Goal: Book appointment/travel/reservation

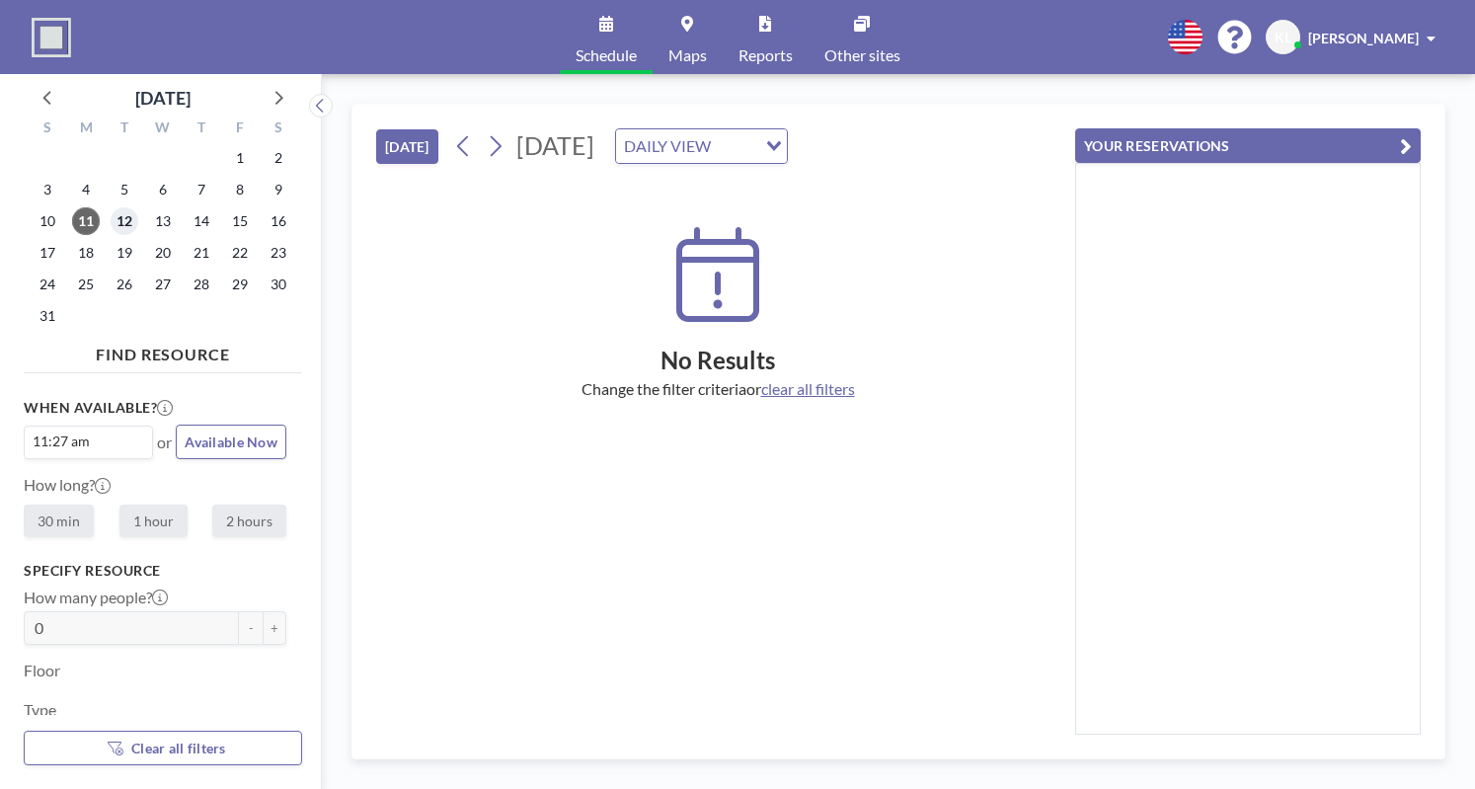
click at [120, 219] on span "12" at bounding box center [125, 221] width 28 height 28
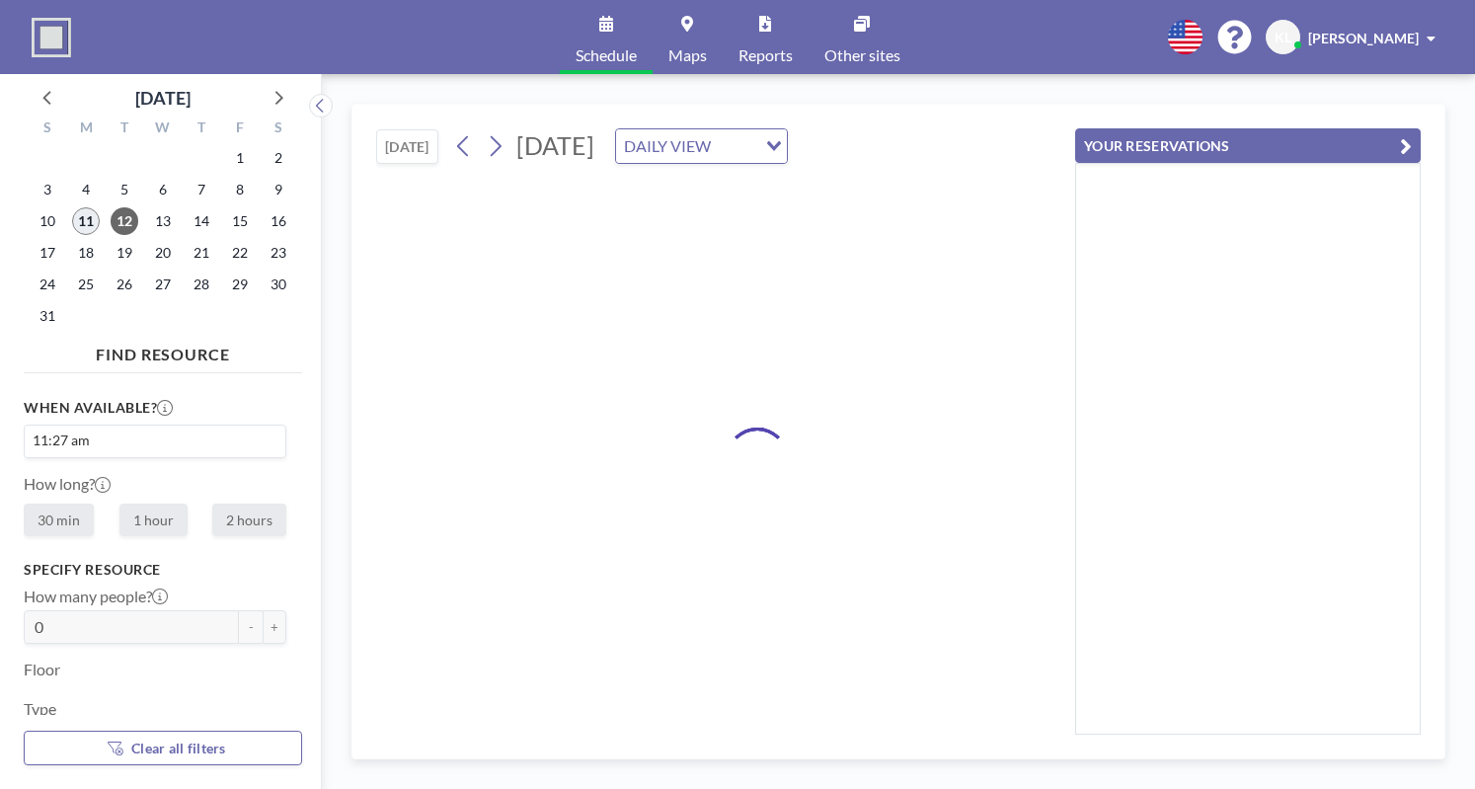
click at [72, 218] on span "11" at bounding box center [86, 221] width 28 height 28
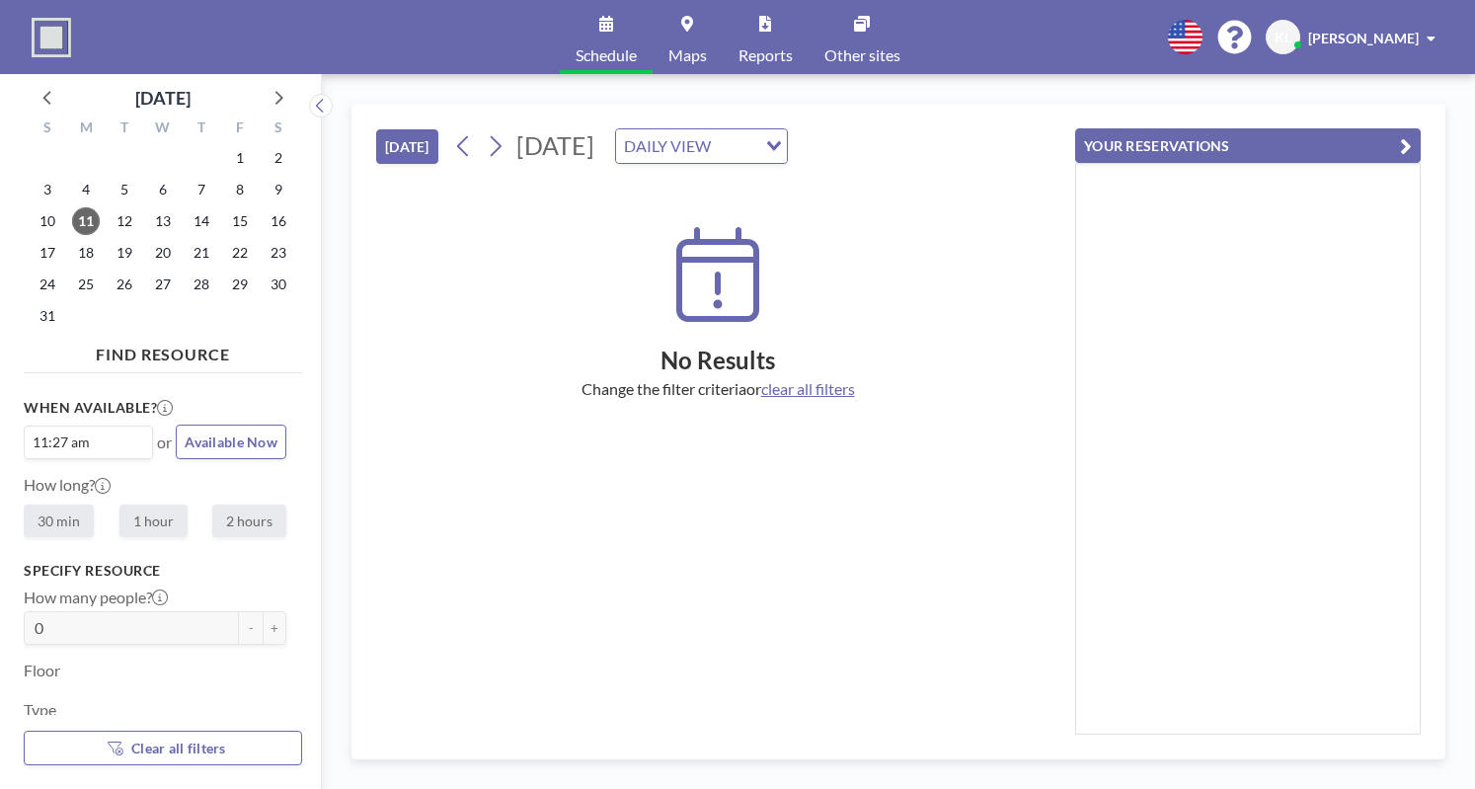
click at [118, 450] on div "11:27 am Loading..." at bounding box center [88, 442] width 127 height 32
click at [0, 0] on h3 "When available?" at bounding box center [0, 0] width 0 height 0
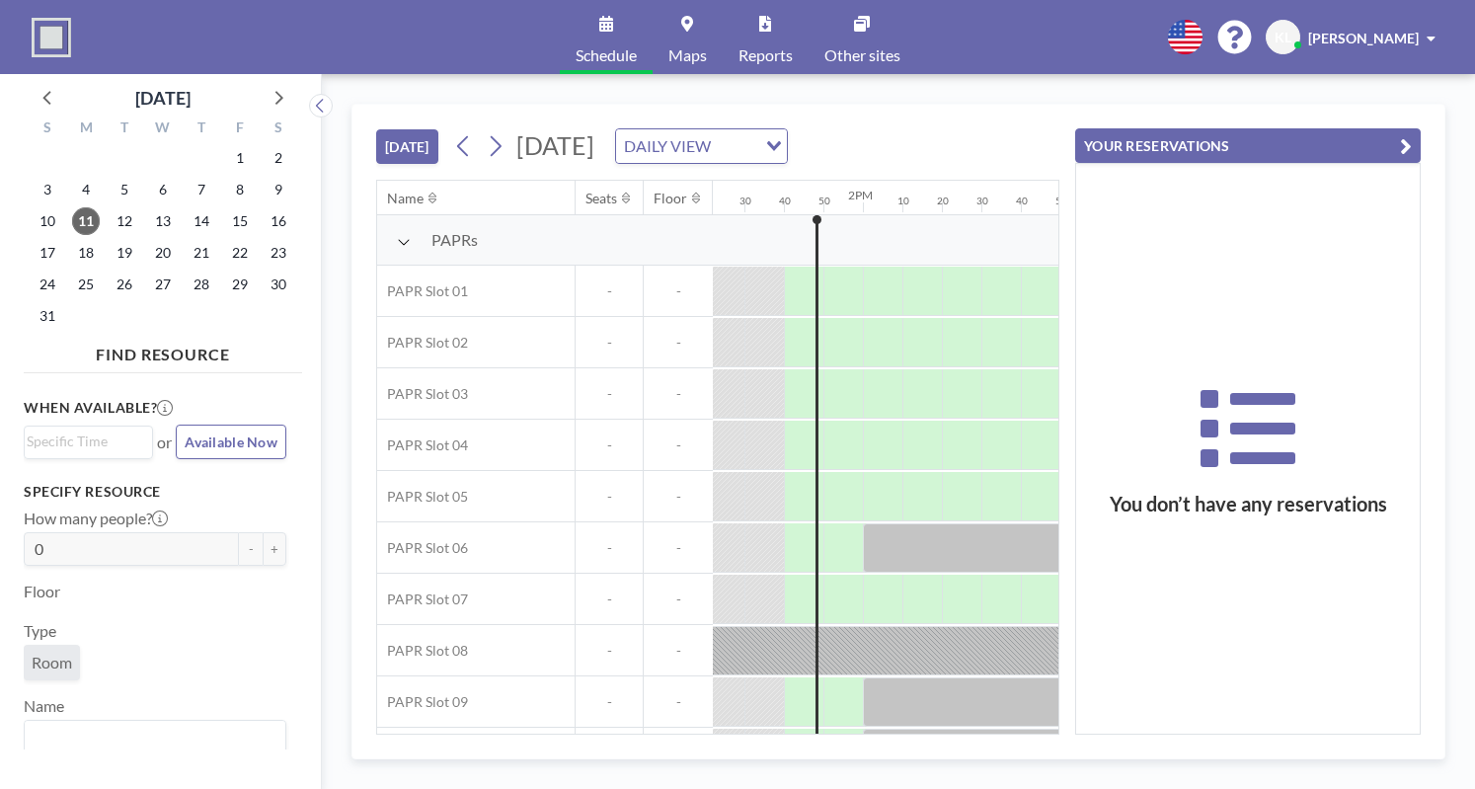
scroll to position [0, 3199]
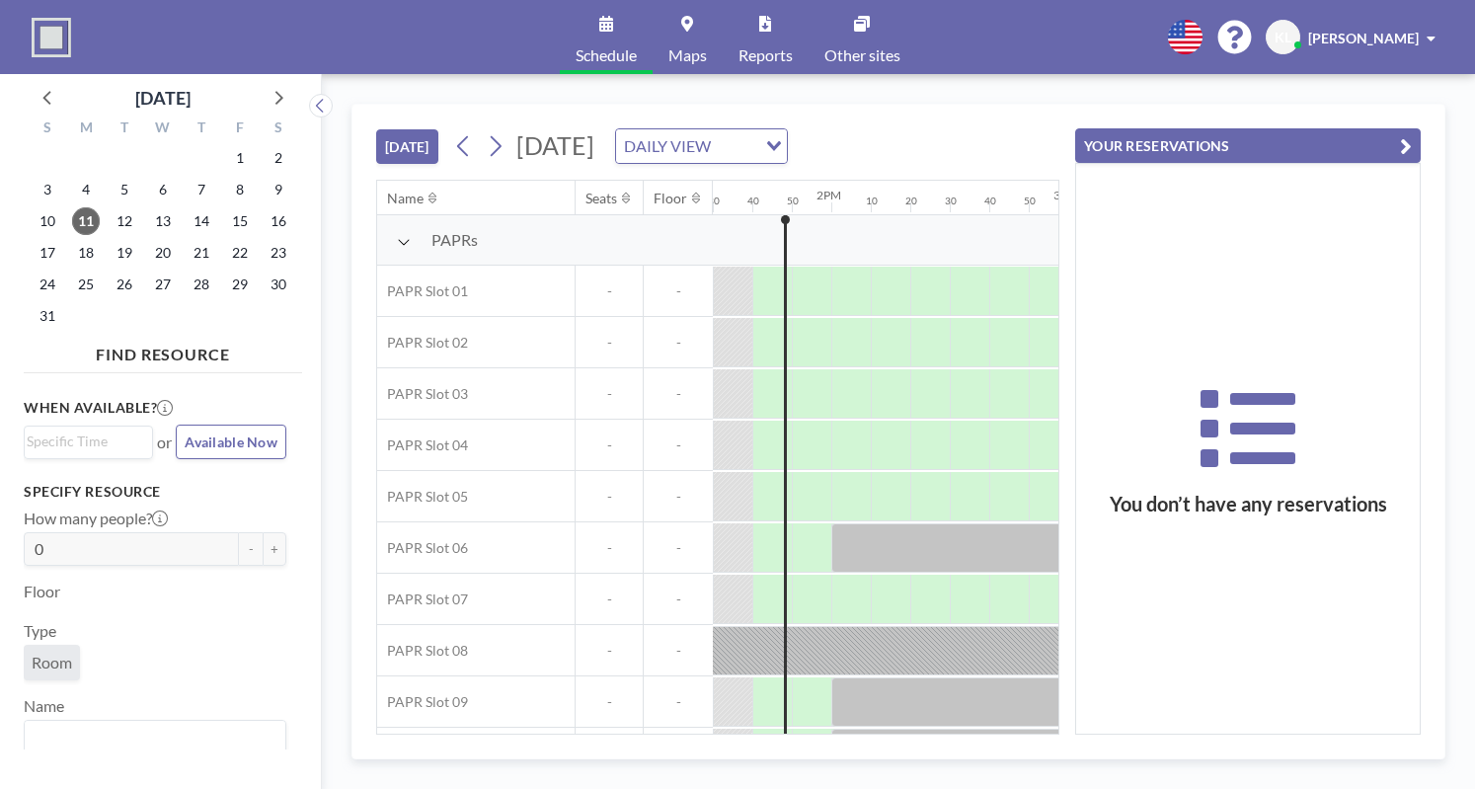
click at [1414, 143] on button "YOUR RESERVATIONS" at bounding box center [1248, 145] width 346 height 35
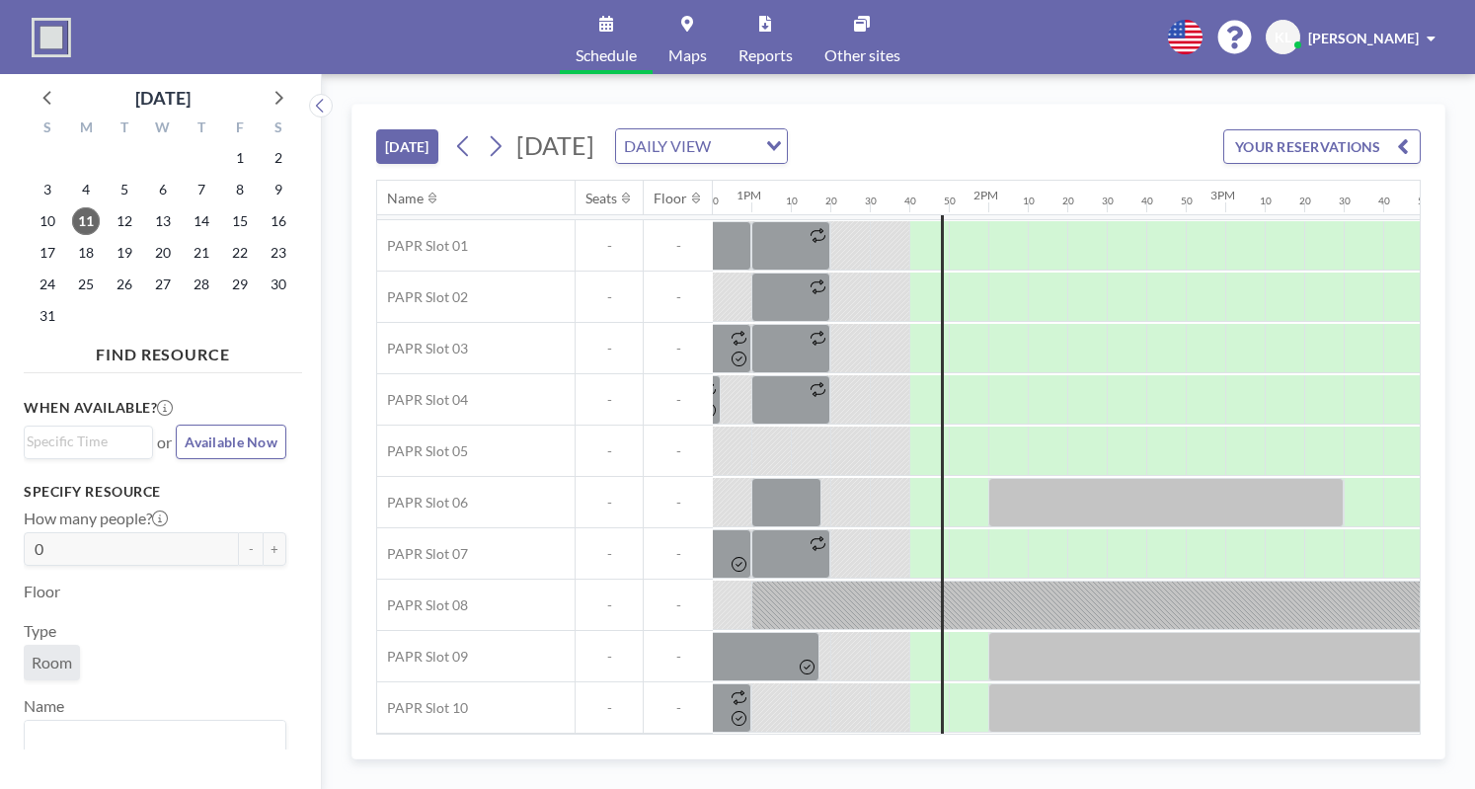
scroll to position [51, 3057]
